Goal: Task Accomplishment & Management: Use online tool/utility

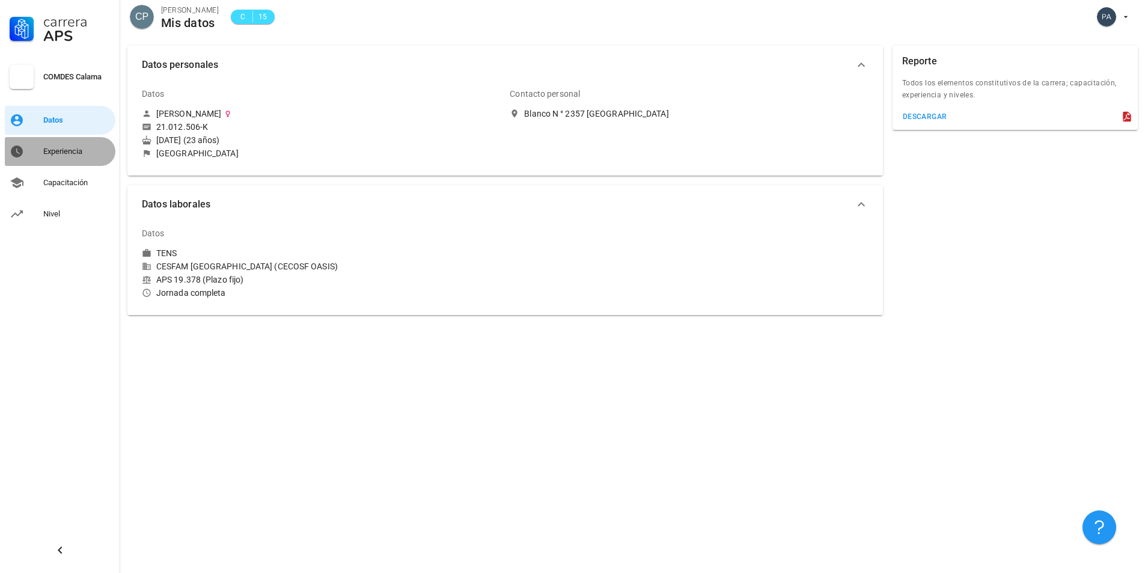
click at [28, 144] on link "Experiencia" at bounding box center [60, 151] width 111 height 29
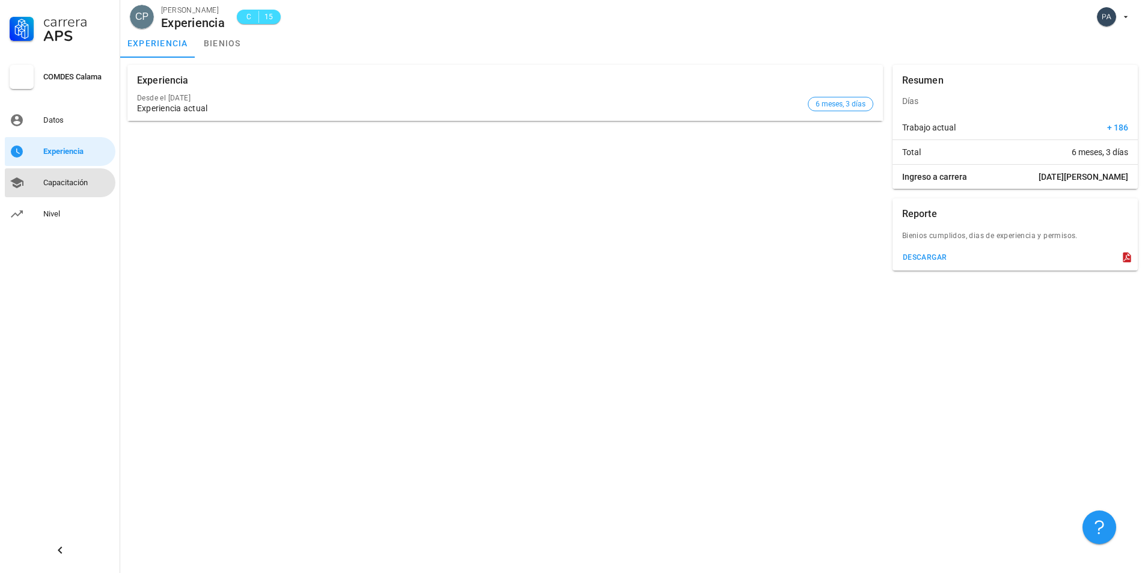
click at [48, 192] on link "Capacitación" at bounding box center [60, 182] width 111 height 29
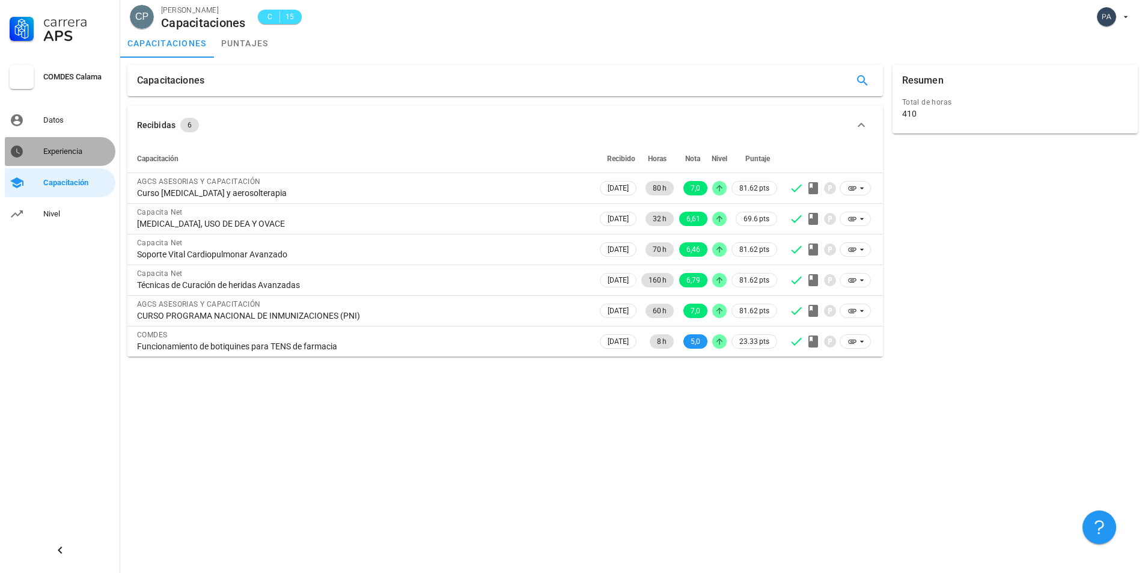
click at [87, 158] on div "Experiencia" at bounding box center [76, 151] width 67 height 19
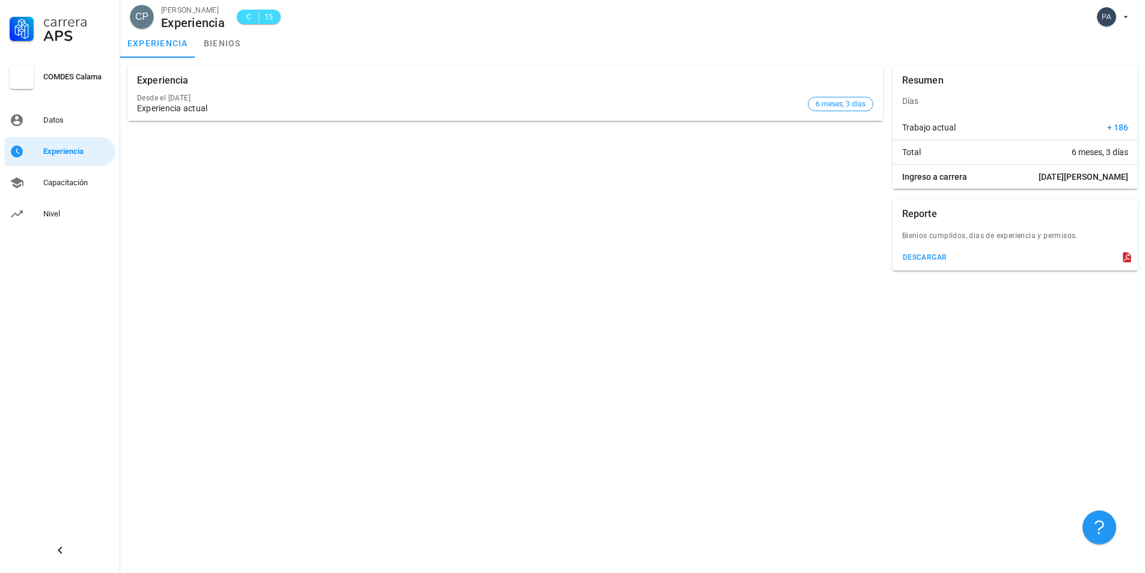
click at [1131, 257] on icon at bounding box center [1127, 257] width 12 height 12
click at [1126, 254] on icon at bounding box center [1126, 257] width 8 height 10
click at [930, 258] on div "descargar" at bounding box center [924, 257] width 45 height 8
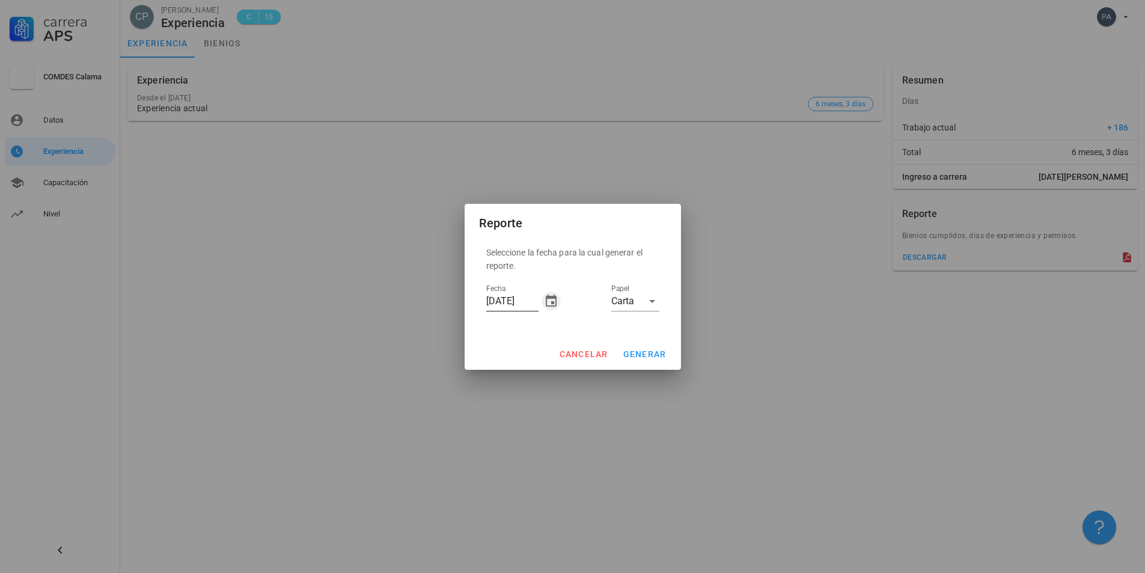
click at [549, 303] on icon "button" at bounding box center [551, 301] width 14 height 14
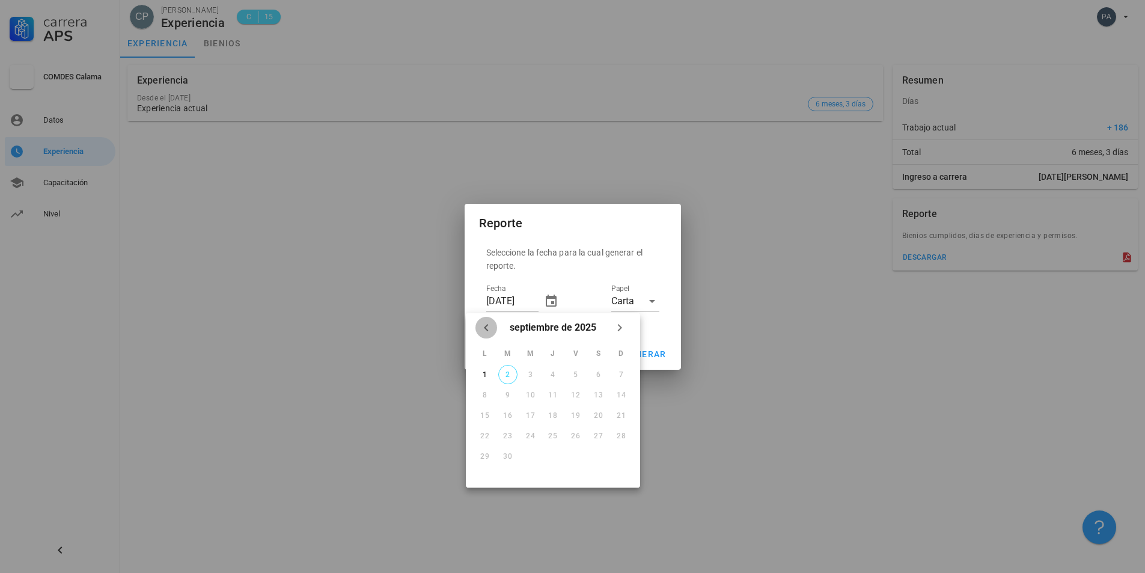
click at [489, 326] on icon "Mes anterior" at bounding box center [486, 327] width 14 height 14
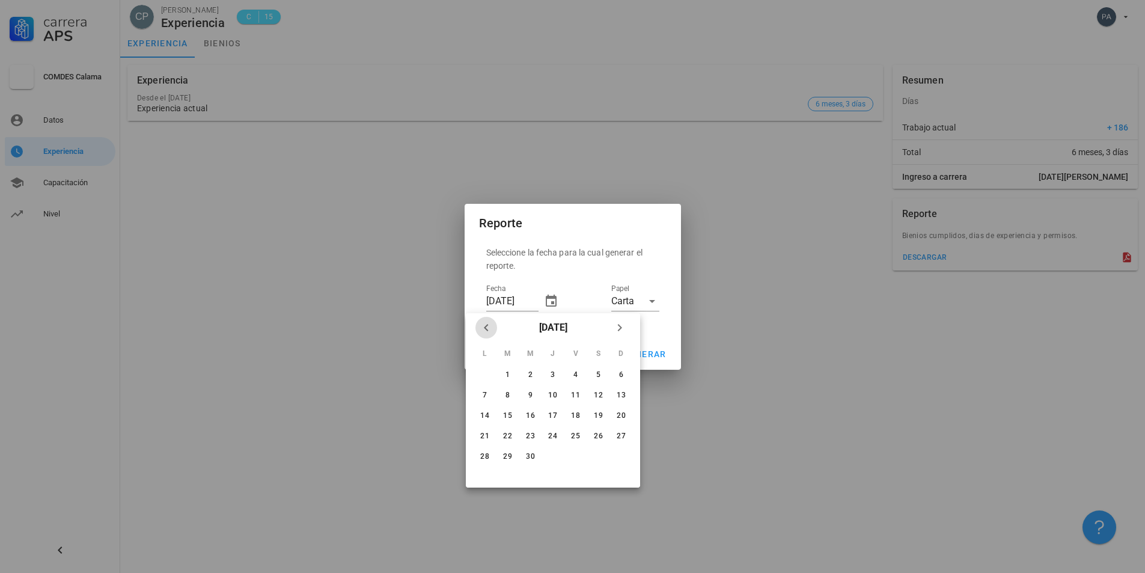
click at [489, 326] on icon "Mes anterior" at bounding box center [486, 327] width 14 height 14
click at [604, 379] on button "1" at bounding box center [597, 374] width 19 height 19
type input "[DATE]"
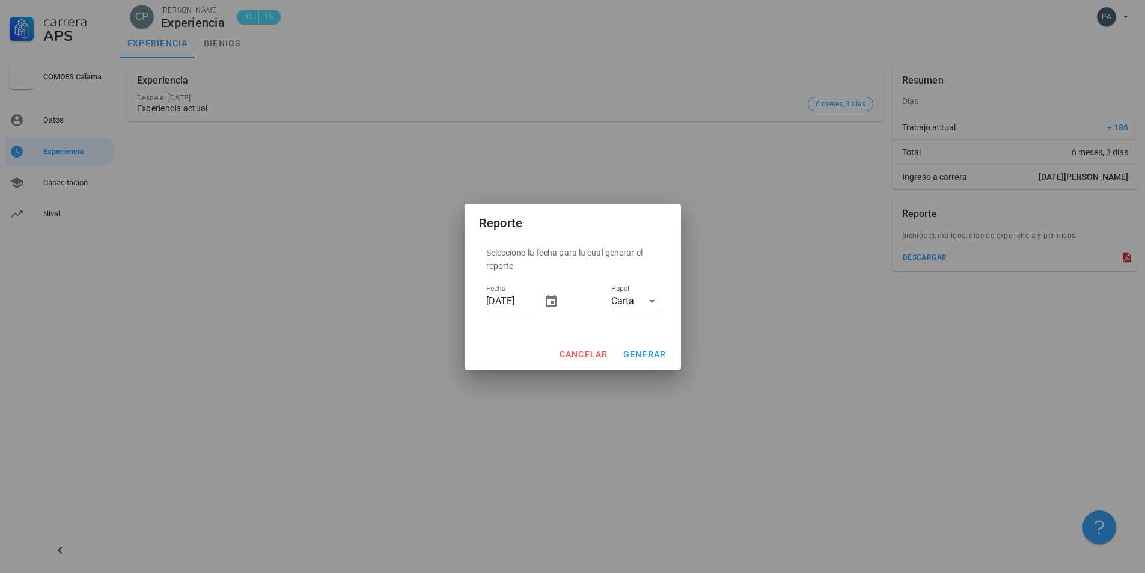
click at [660, 299] on div "Seleccione la fecha para la cual generar el reporte. Fecha [DATE] Papel Carta" at bounding box center [572, 285] width 183 height 88
click at [659, 299] on div "Seleccione la fecha para la cual generar el reporte. Fecha [DATE] Papel Carta" at bounding box center [572, 285] width 183 height 88
click at [650, 299] on icon at bounding box center [652, 301] width 14 height 14
click at [650, 299] on div "Carta" at bounding box center [635, 310] width 48 height 29
click at [635, 355] on span "generar" at bounding box center [645, 354] width 44 height 10
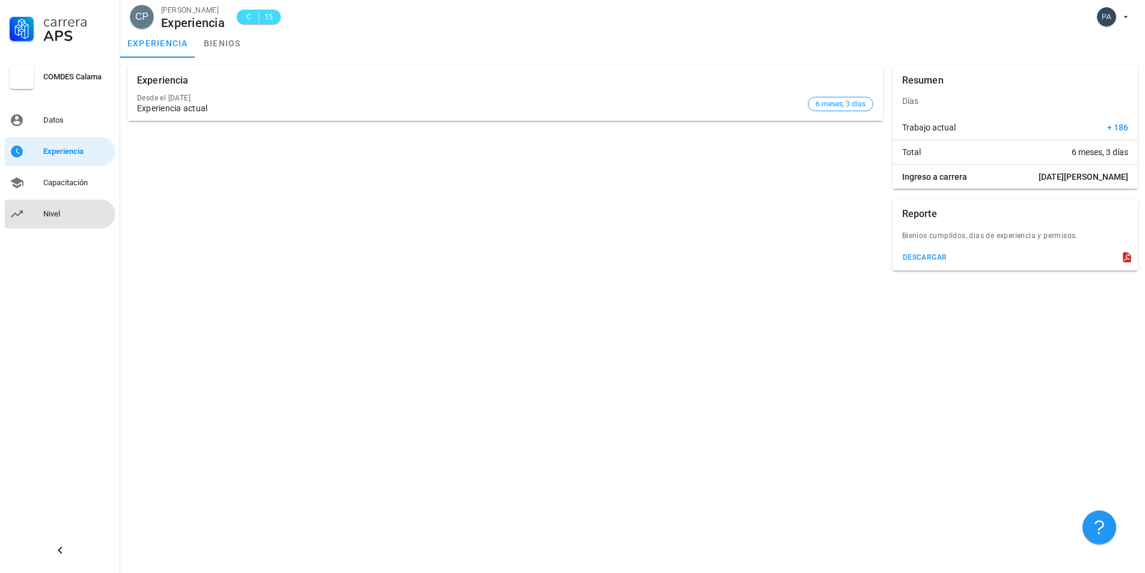
click at [57, 225] on link "Nivel" at bounding box center [60, 213] width 111 height 29
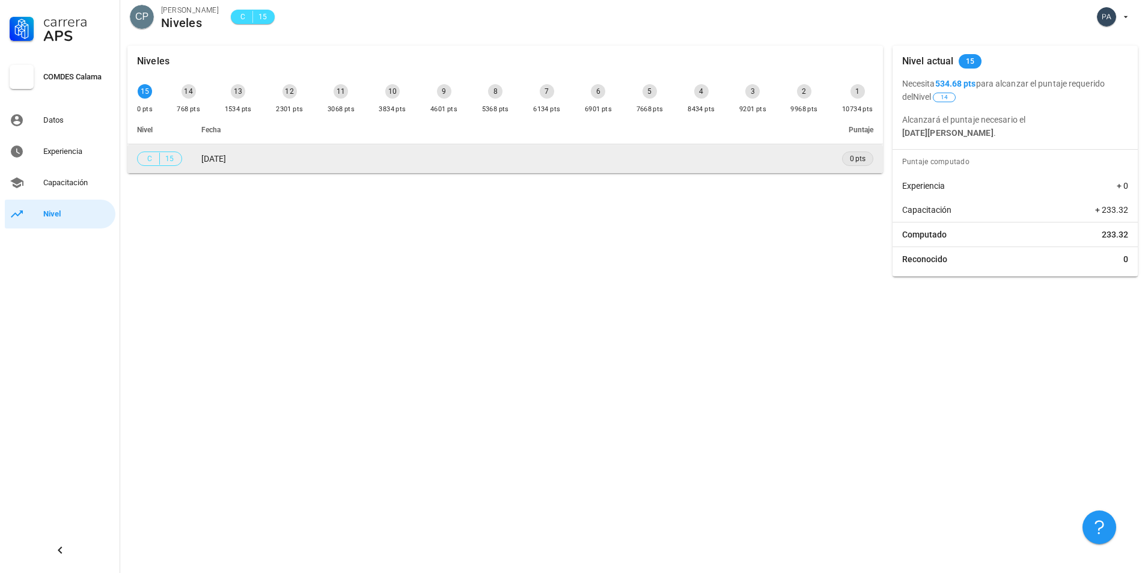
click at [850, 160] on span "0 pts" at bounding box center [858, 159] width 16 height 12
drag, startPoint x: 140, startPoint y: 159, endPoint x: 206, endPoint y: 159, distance: 66.1
click at [206, 159] on tr "C 15 [DATE] 0 pts" at bounding box center [504, 158] width 755 height 29
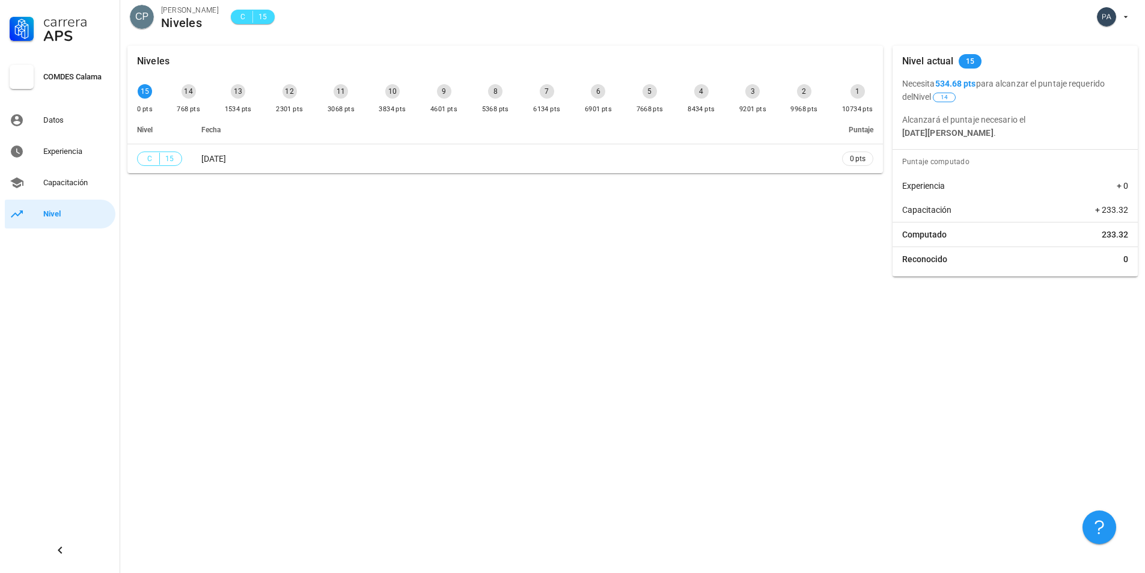
click at [214, 218] on div "Niveles 15 0 pts 14 768 pts 13 1534 pts 12 2301 pts 11 3068 pts 10 3834 pts 9 4…" at bounding box center [505, 161] width 765 height 240
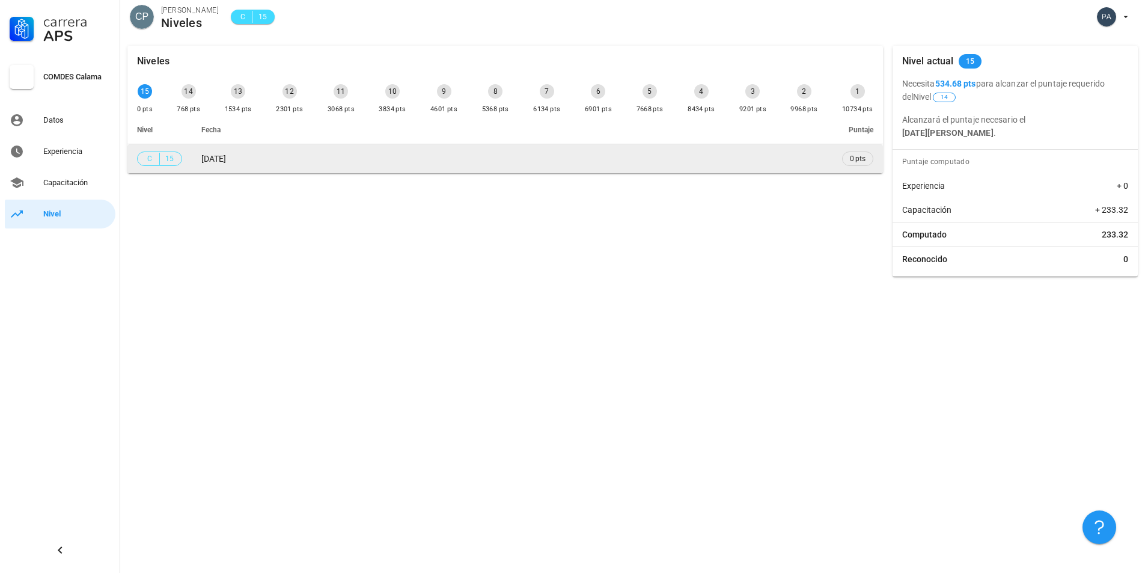
drag, startPoint x: 198, startPoint y: 158, endPoint x: 279, endPoint y: 163, distance: 81.3
click at [279, 163] on td "[DATE]" at bounding box center [512, 158] width 641 height 29
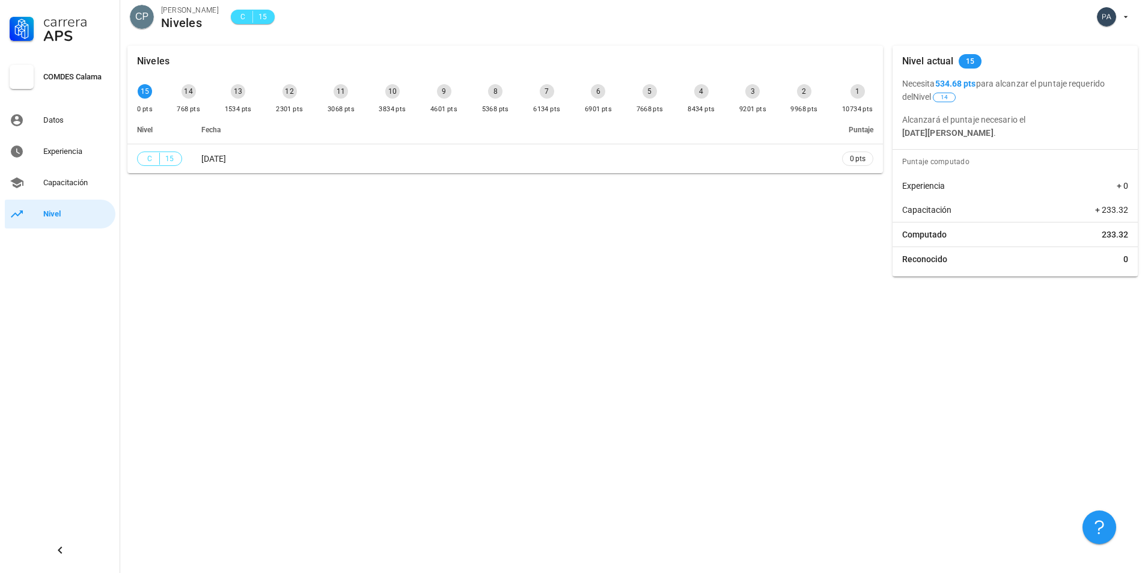
click at [283, 206] on div "Niveles 15 0 pts 14 768 pts 13 1534 pts 12 2301 pts 11 3068 pts 10 3834 pts 9 4…" at bounding box center [505, 161] width 765 height 240
click at [1118, 18] on span "button" at bounding box center [1112, 16] width 37 height 19
click at [1098, 53] on link "Salir" at bounding box center [1102, 46] width 72 height 29
